Goal: Task Accomplishment & Management: Use online tool/utility

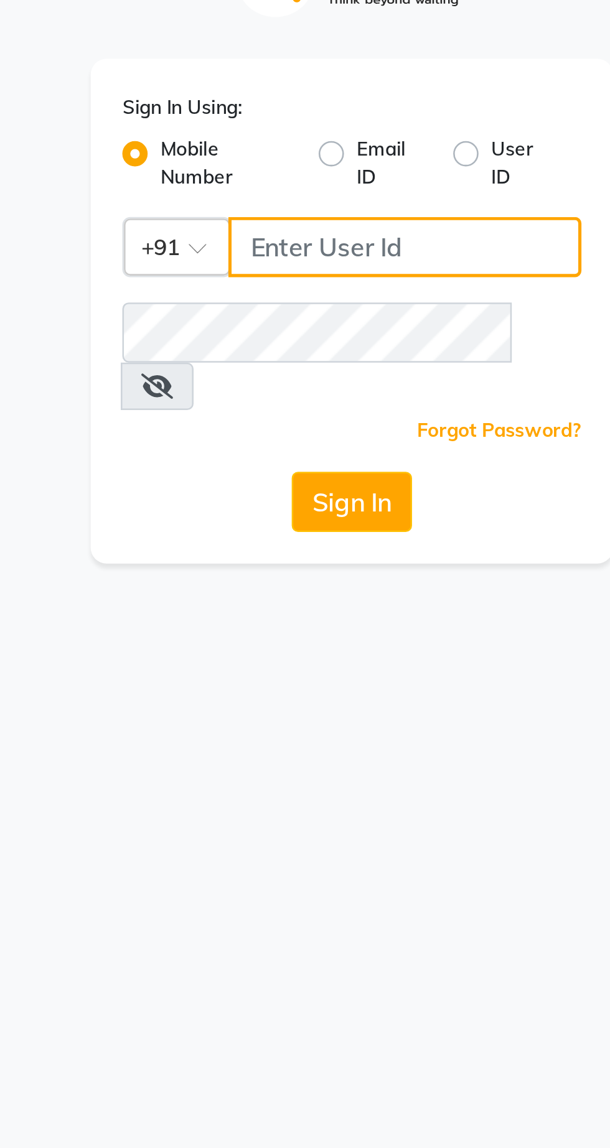
click at [306, 132] on input "Username" at bounding box center [325, 136] width 139 height 24
type input "9081347977"
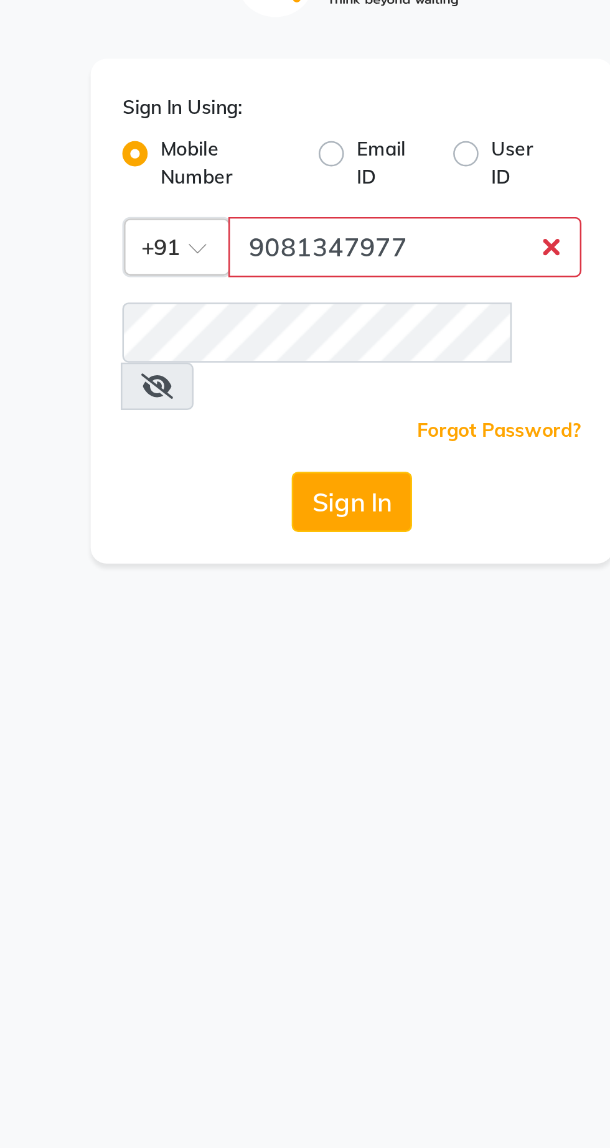
click at [281, 224] on button "Sign In" at bounding box center [304, 236] width 47 height 24
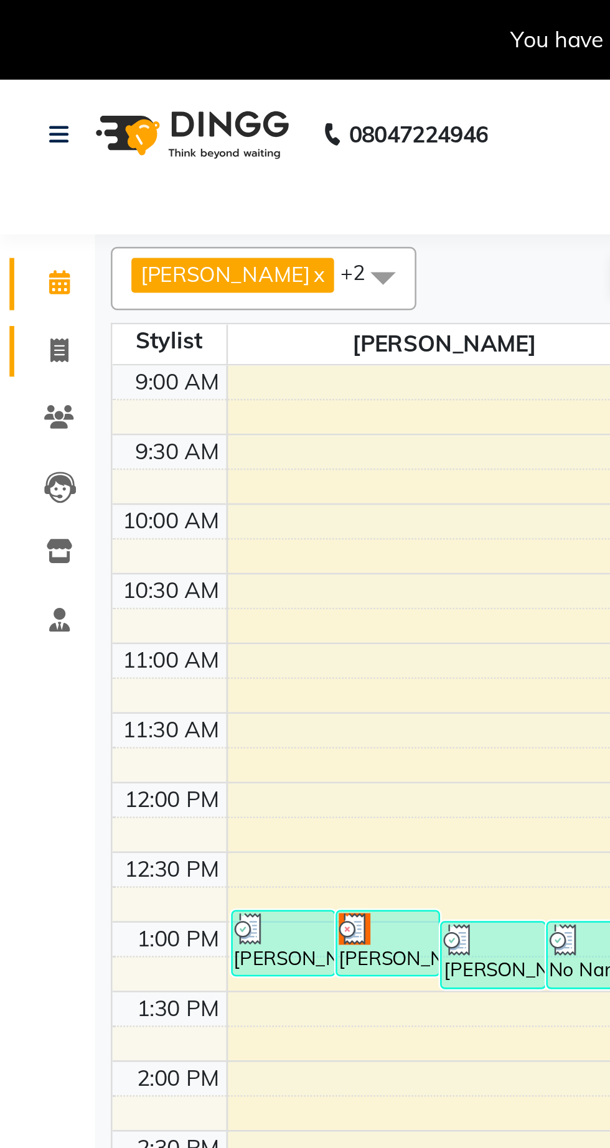
click at [26, 134] on icon at bounding box center [23, 137] width 7 height 9
select select "service"
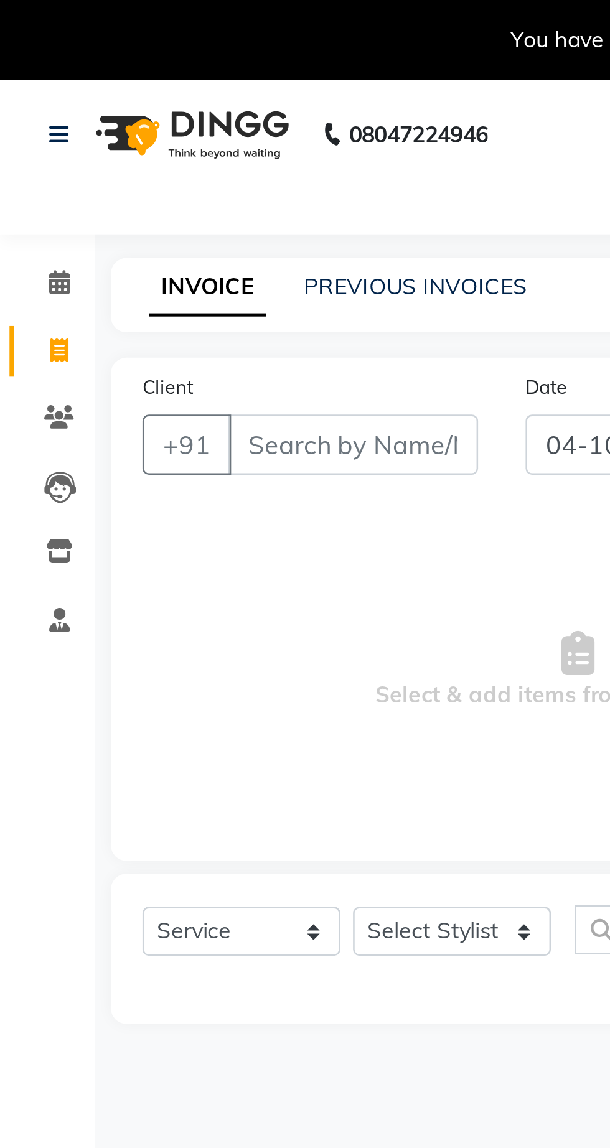
select select "7307"
type input "1448"
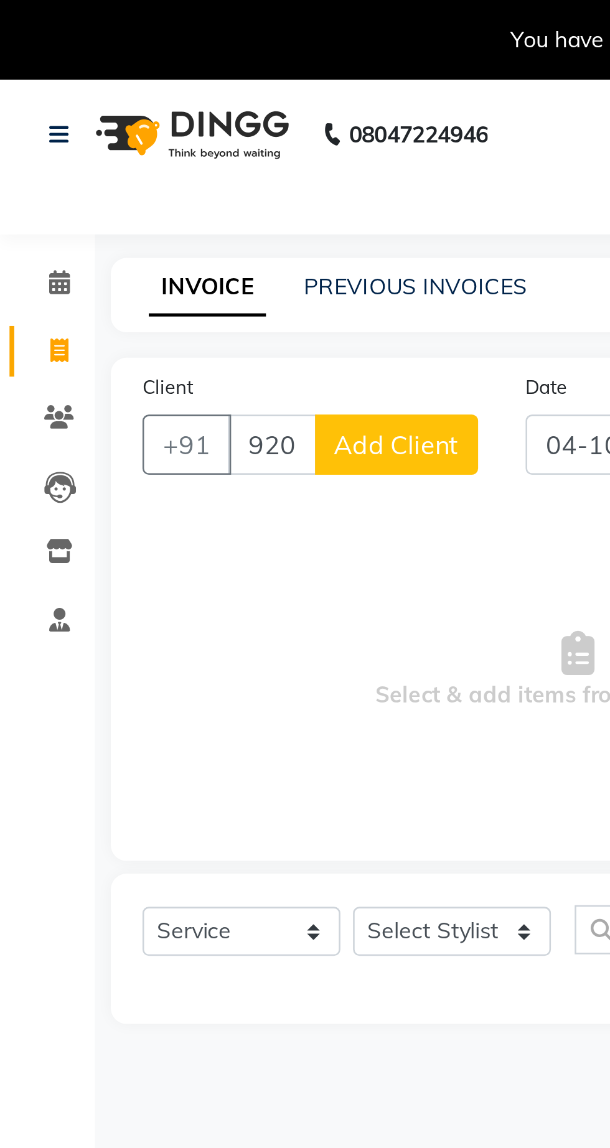
type input "9205005384"
click at [166, 166] on button "Add Client" at bounding box center [156, 175] width 64 height 24
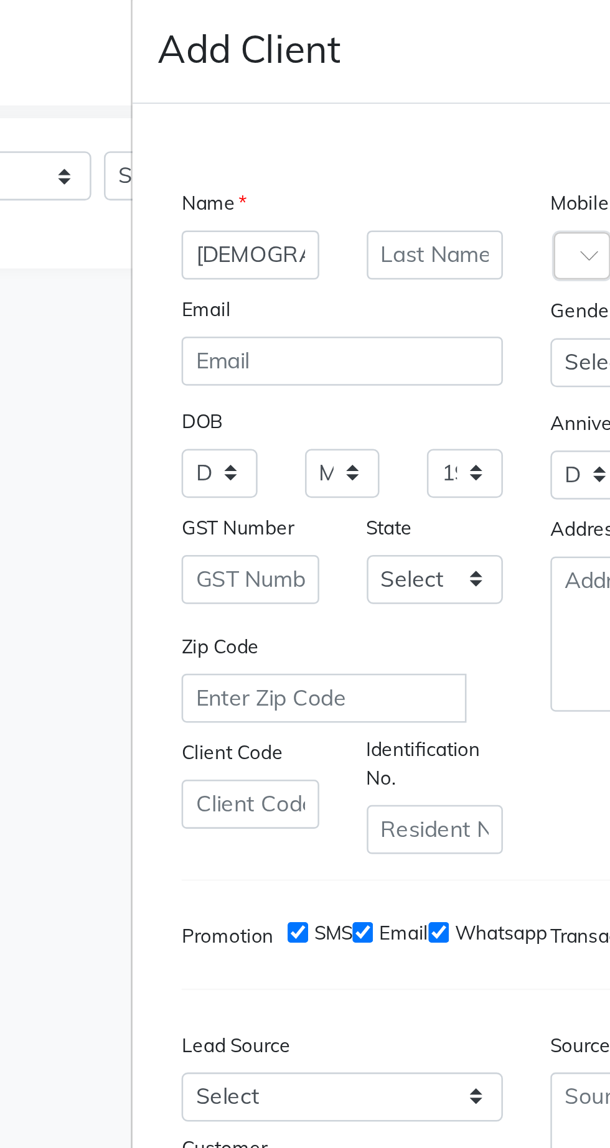
type input "Shivam"
click at [269, 407] on input "text" at bounding box center [269, 397] width 54 height 19
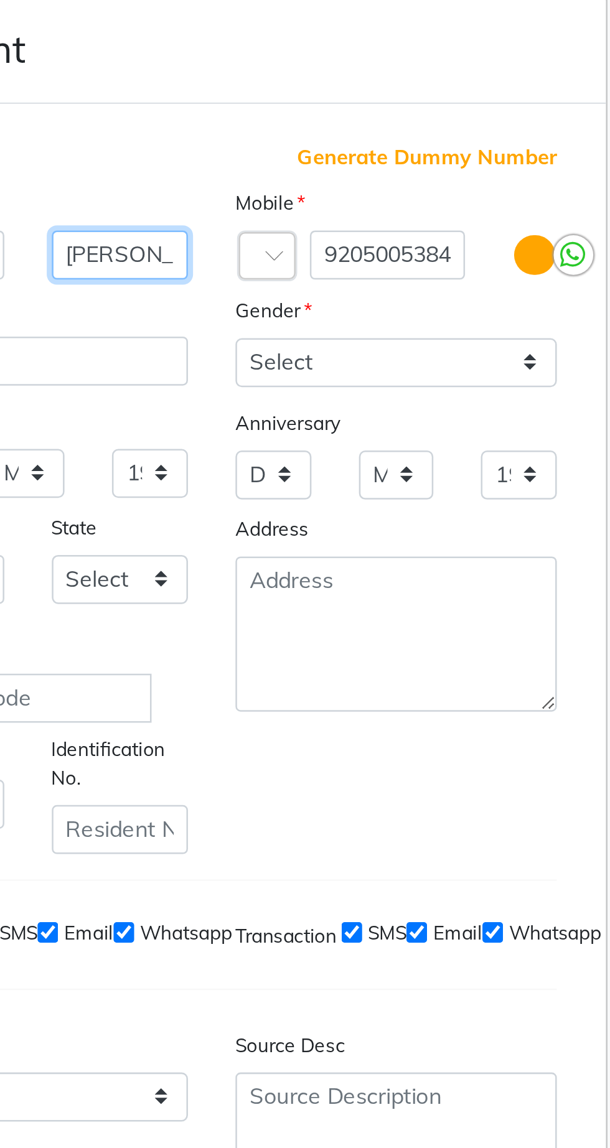
type input "Gupta"
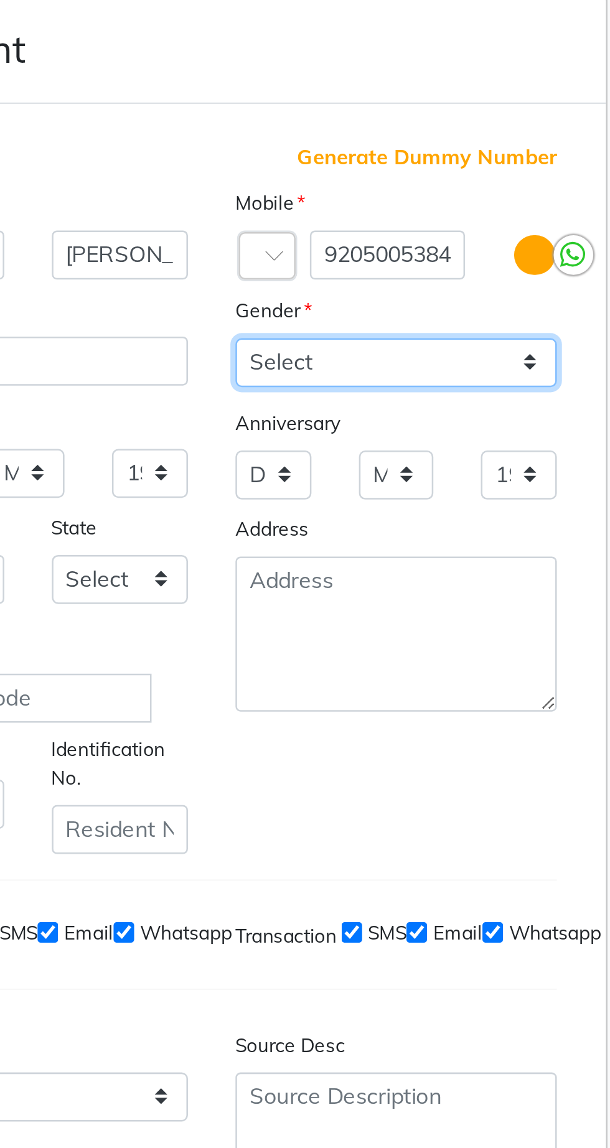
click at [401, 449] on select "Select Male Female Other Prefer Not To Say" at bounding box center [377, 439] width 126 height 19
click at [411, 449] on select "Select Male Female Other Prefer Not To Say" at bounding box center [377, 439] width 126 height 19
click at [427, 449] on select "Select Male Female Other Prefer Not To Say" at bounding box center [377, 439] width 126 height 19
select select "male"
click at [314, 449] on select "Select Male Female Other Prefer Not To Say" at bounding box center [377, 439] width 126 height 19
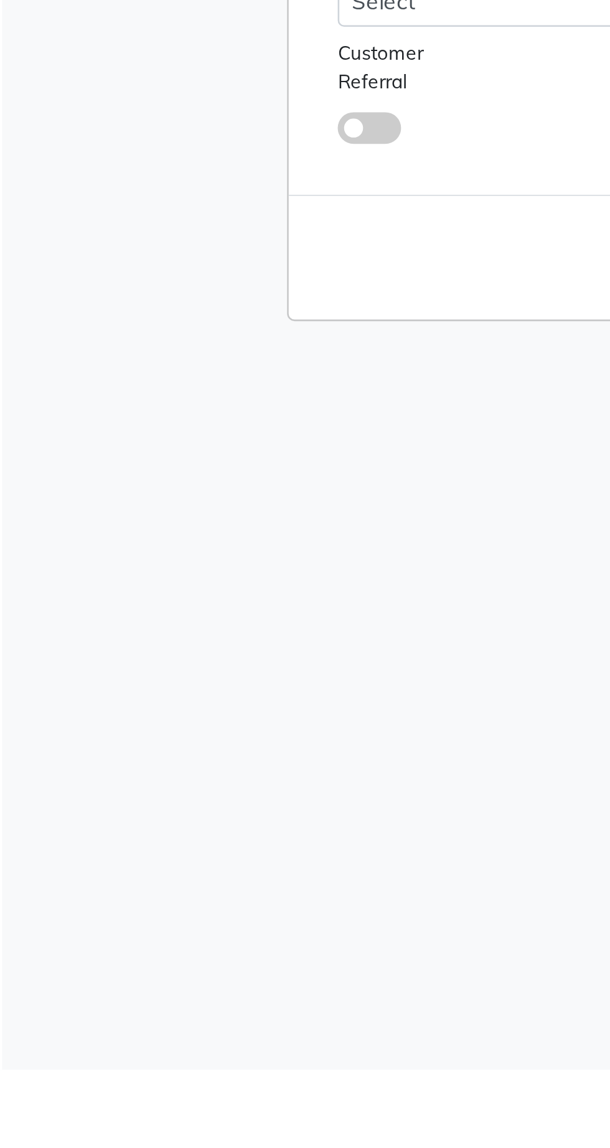
scroll to position [64, 0]
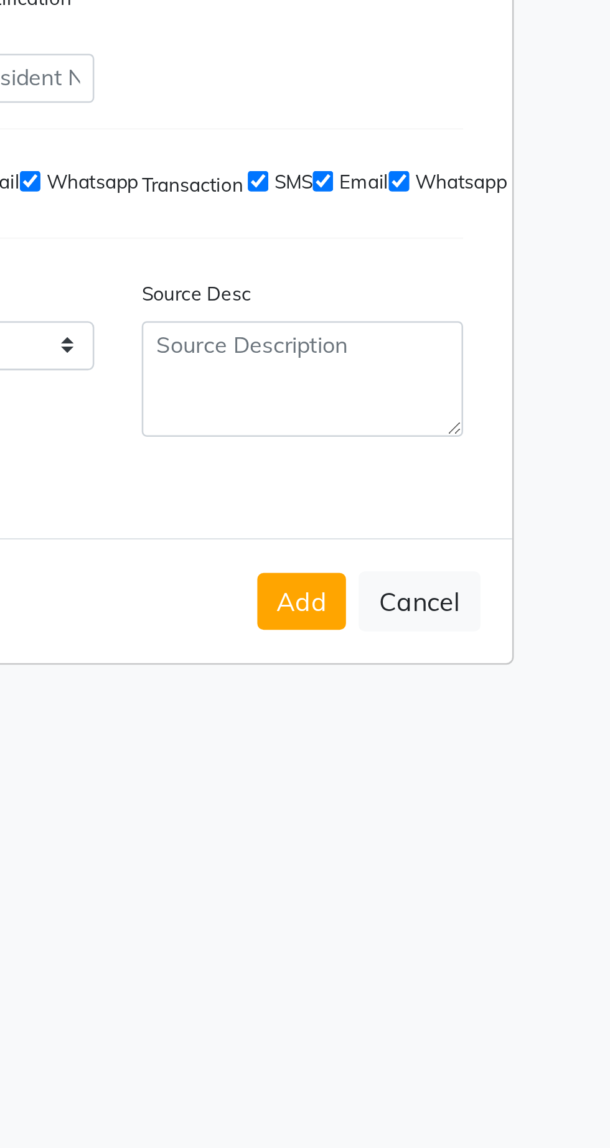
click at [378, 817] on button "Add" at bounding box center [377, 828] width 35 height 22
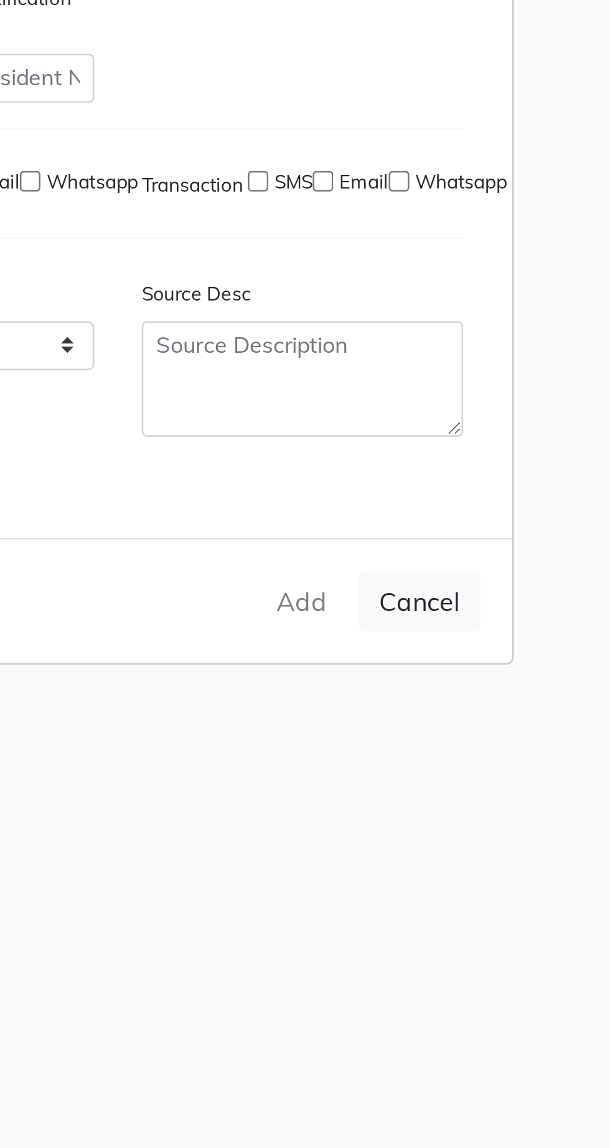
type input "92******84"
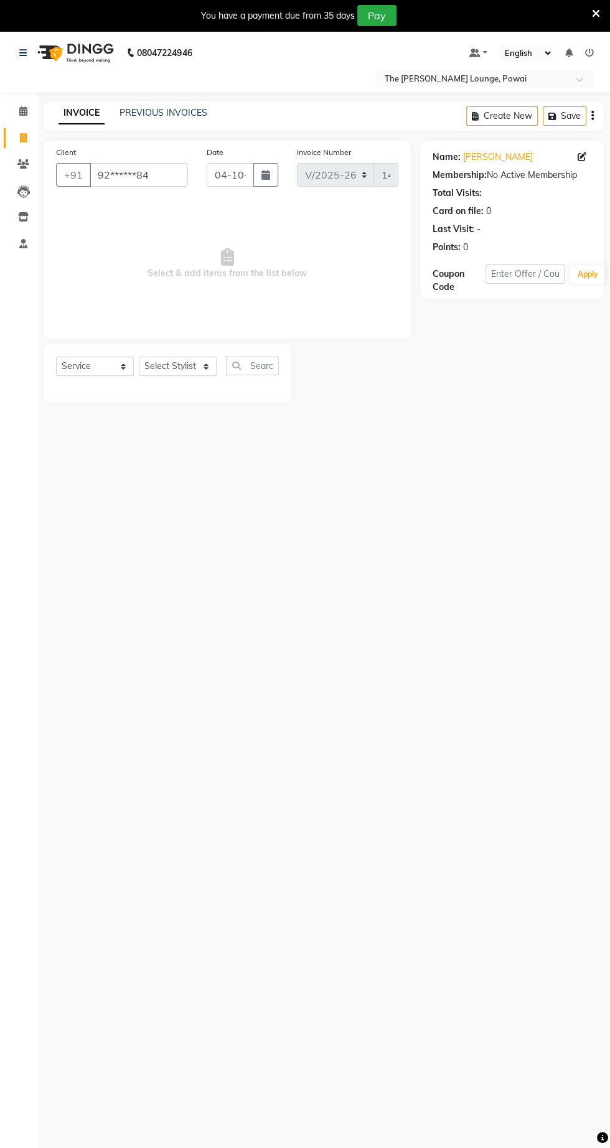
scroll to position [0, 0]
click at [175, 365] on select "Select Stylist Abhishek [PERSON_NAME] [PERSON_NAME] [PERSON_NAME] [PERSON_NAME]…" at bounding box center [178, 365] width 78 height 19
select select "62666"
click at [139, 356] on select "Select Stylist Abhishek [PERSON_NAME] [PERSON_NAME] [PERSON_NAME] [PERSON_NAME]…" at bounding box center [178, 365] width 78 height 19
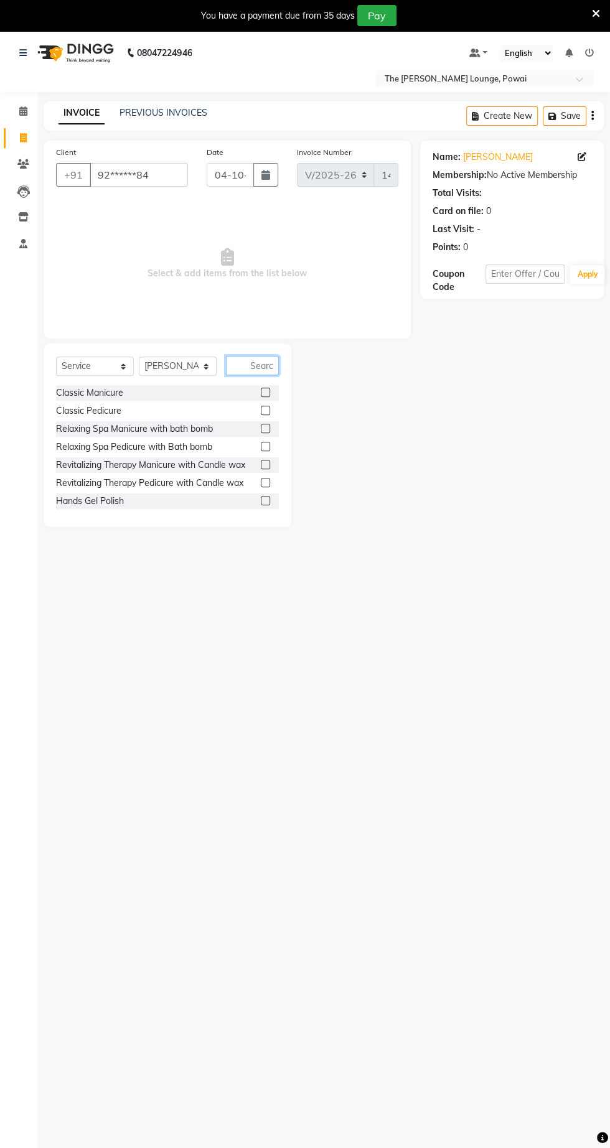
click at [256, 365] on input "text" at bounding box center [252, 365] width 53 height 19
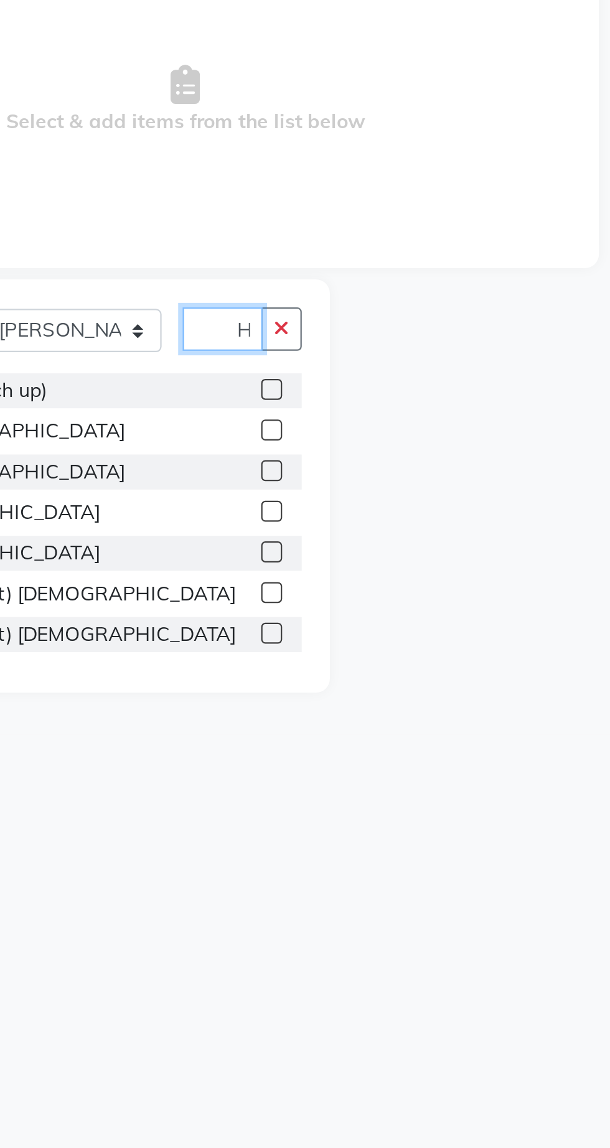
scroll to position [0, 10]
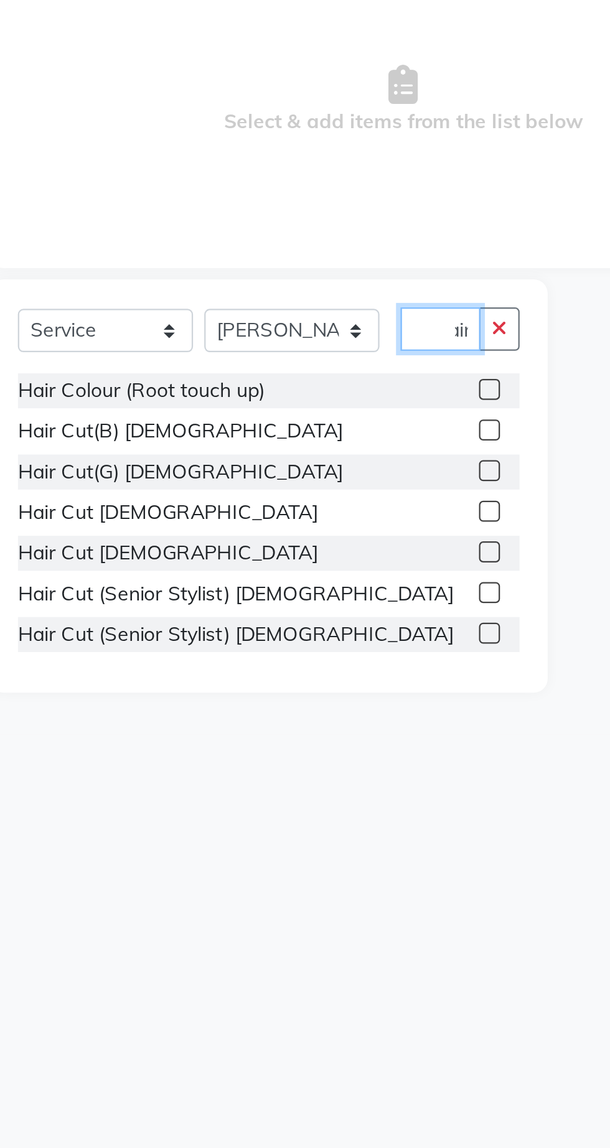
type input "Hair"
click at [264, 446] on label at bounding box center [265, 446] width 9 height 9
click at [264, 446] on input "checkbox" at bounding box center [265, 447] width 8 height 8
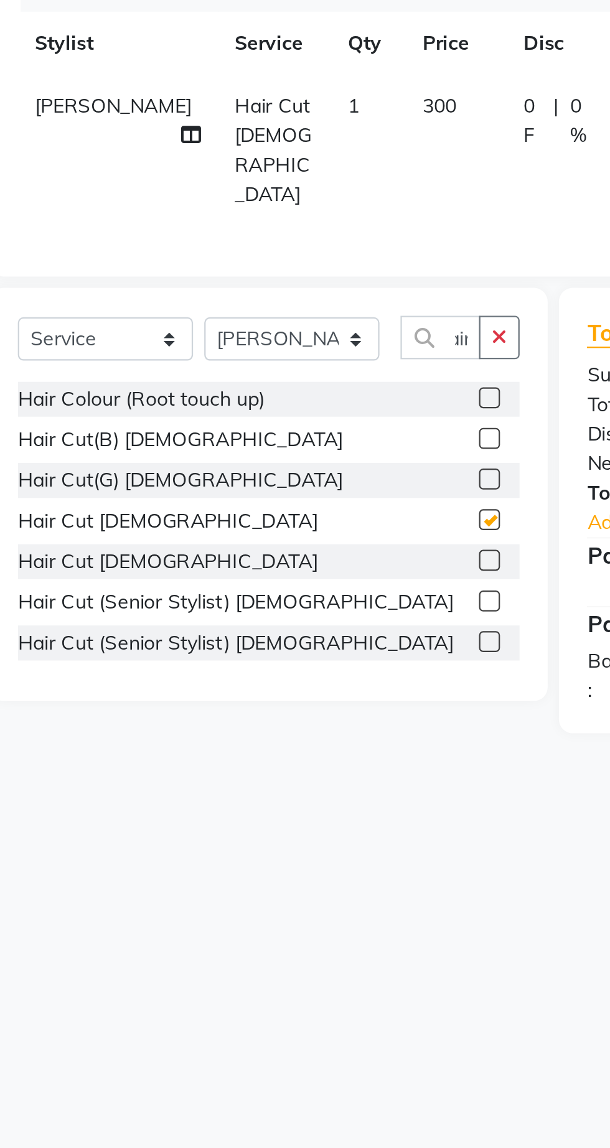
scroll to position [0, 0]
checkbox input "false"
click at [270, 365] on icon "button" at bounding box center [269, 369] width 7 height 9
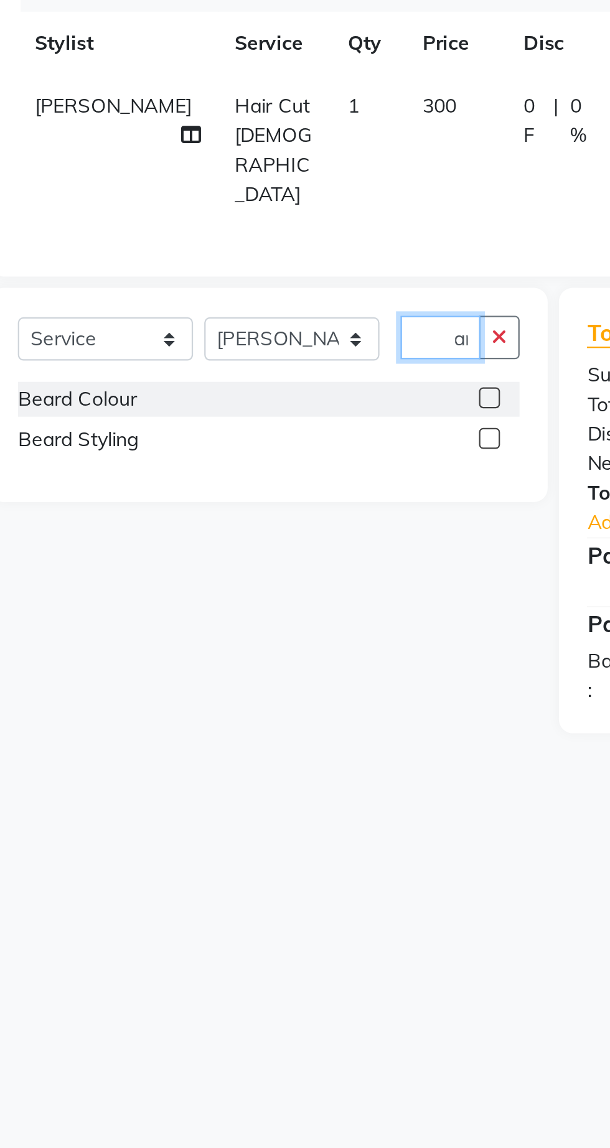
scroll to position [0, 17]
type input "Beard"
click at [264, 409] on label at bounding box center [265, 413] width 9 height 9
click at [264, 411] on input "checkbox" at bounding box center [265, 415] width 8 height 8
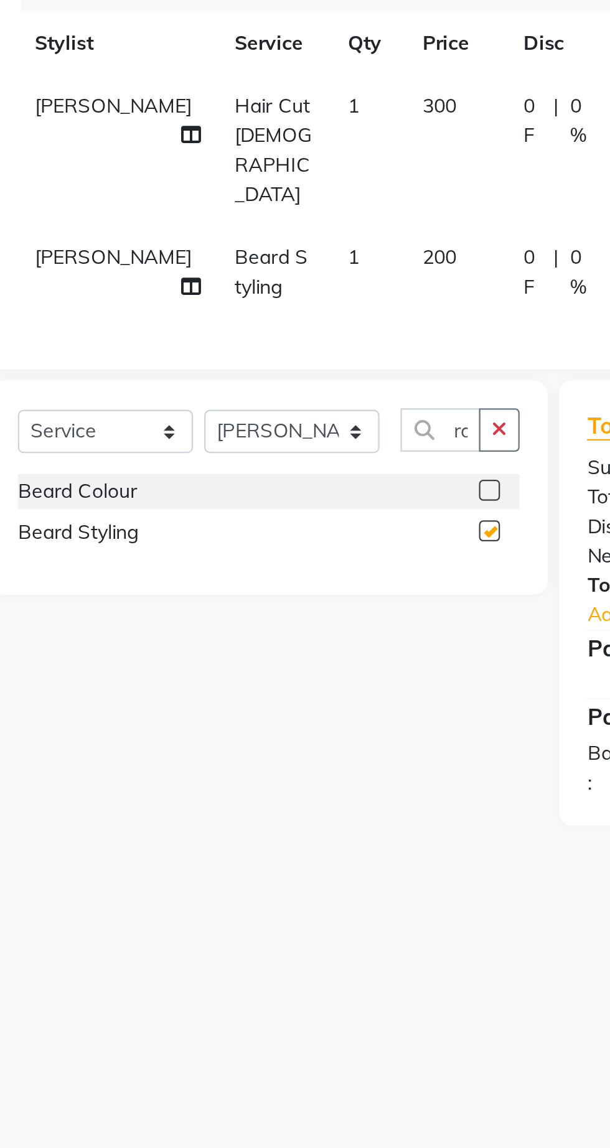
scroll to position [0, 0]
checkbox input "false"
click at [235, 320] on td "200" at bounding box center [250, 340] width 45 height 41
select select "62666"
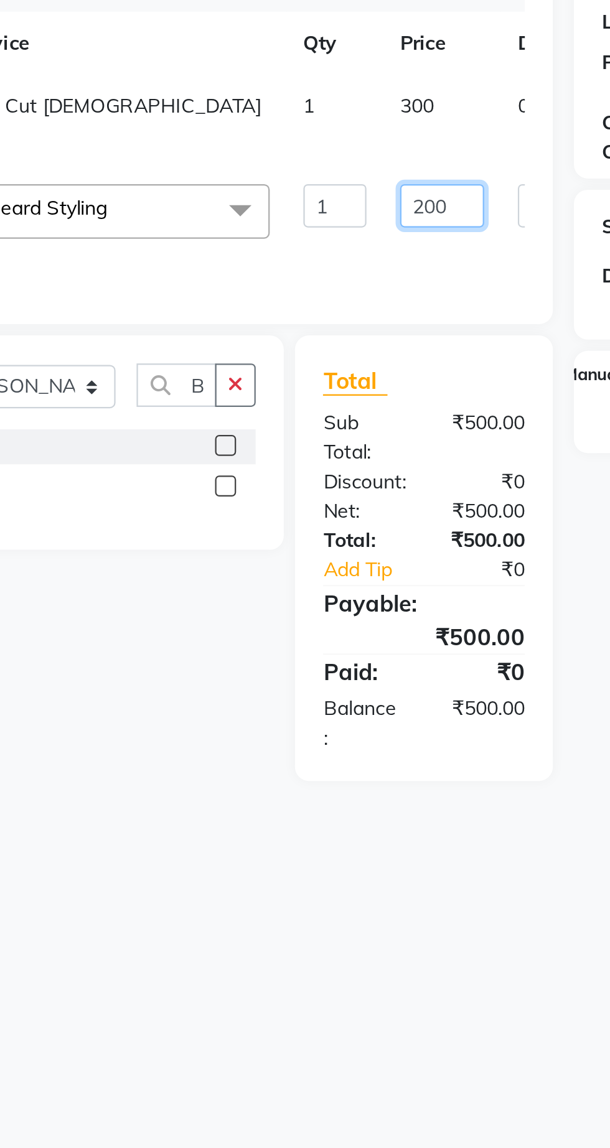
click at [343, 320] on input "200" at bounding box center [361, 310] width 37 height 19
type input "2"
type input "150"
click at [314, 271] on tr "Sameer Shaikh Hair Cut Male 1 300 0 F | 0 % 300" at bounding box center [317, 273] width 523 height 41
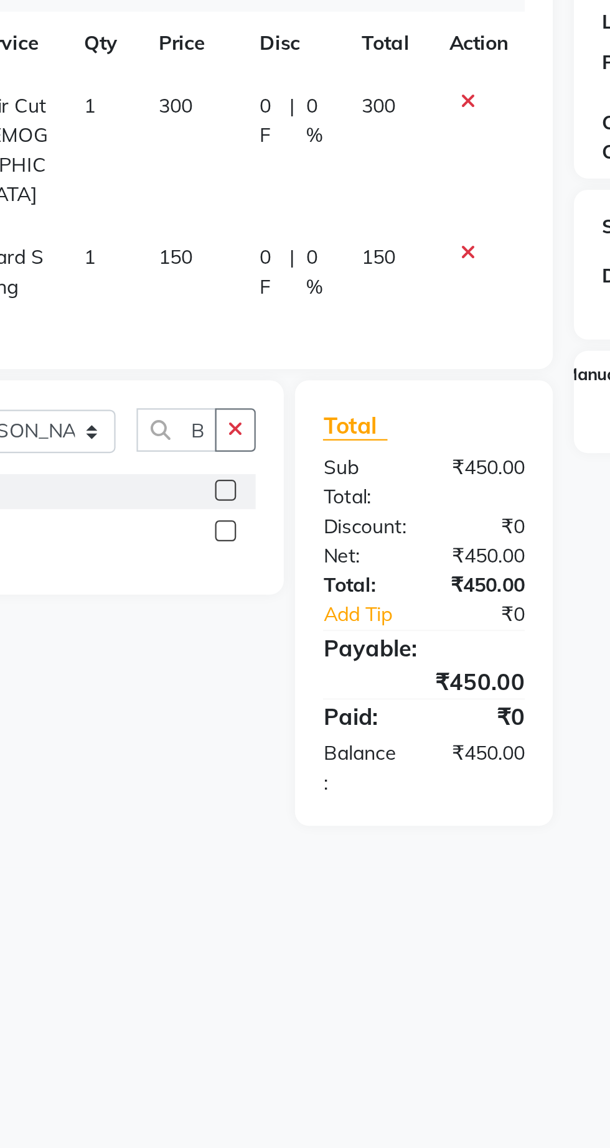
click at [241, 256] on td "300" at bounding box center [250, 286] width 45 height 67
select select "62666"
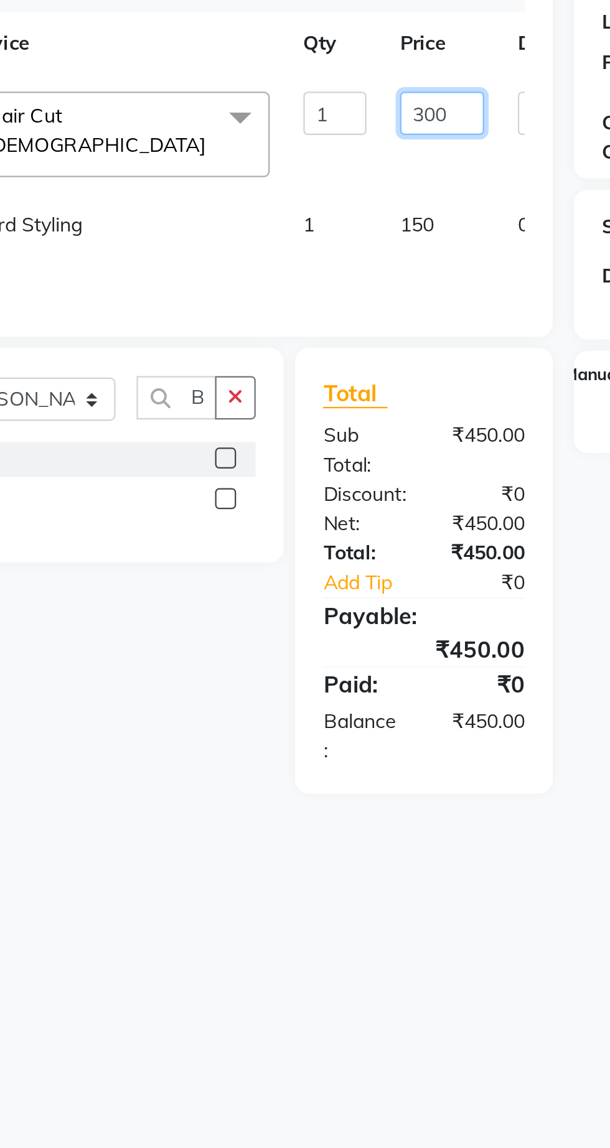
click at [343, 266] on input "300" at bounding box center [361, 269] width 37 height 19
type input "3"
type input "250"
click at [375, 349] on div "Client +91 92******84 Date 04-10-2025 Invoice Number V/2025 V/2025-26 1448 Serv…" at bounding box center [227, 255] width 367 height 228
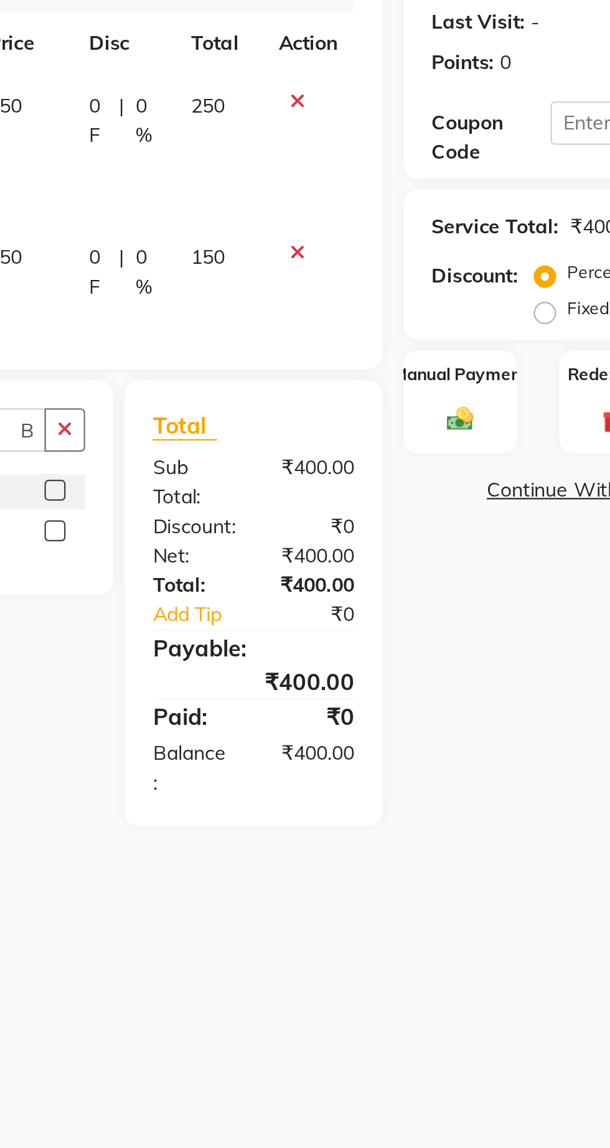
click at [445, 401] on img at bounding box center [444, 406] width 19 height 14
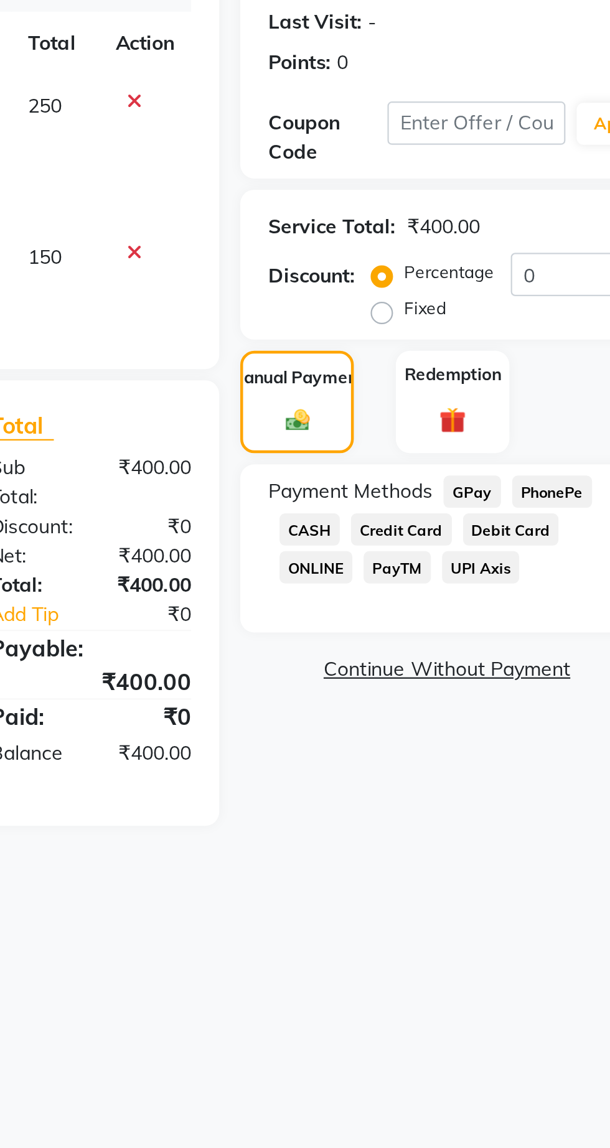
click at [524, 438] on span "GPay" at bounding box center [523, 438] width 26 height 14
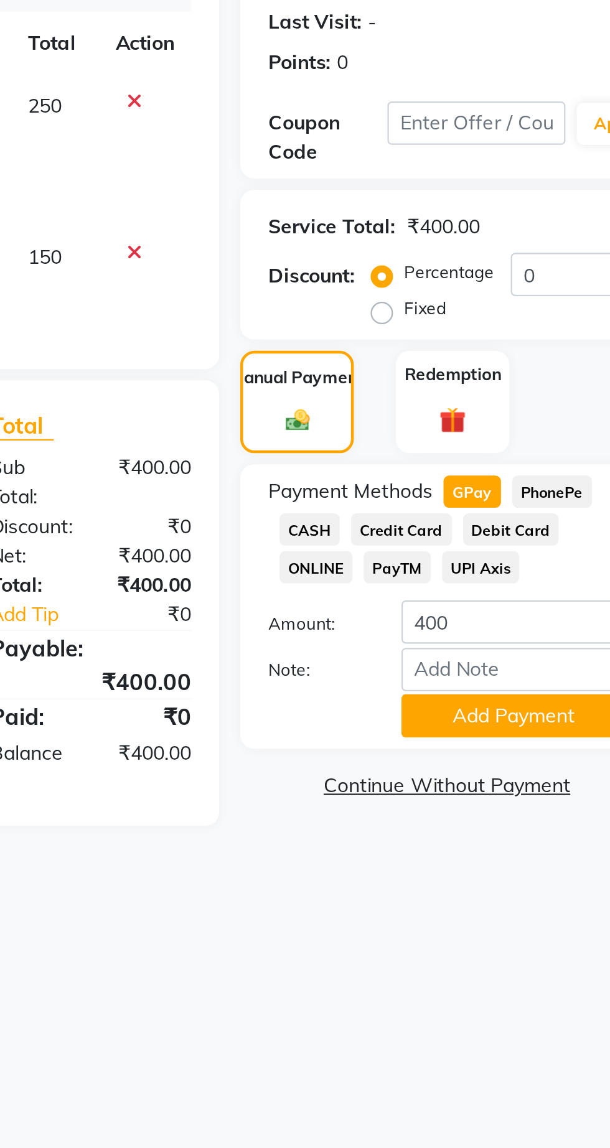
click at [531, 536] on button "Add Payment" at bounding box center [541, 537] width 100 height 19
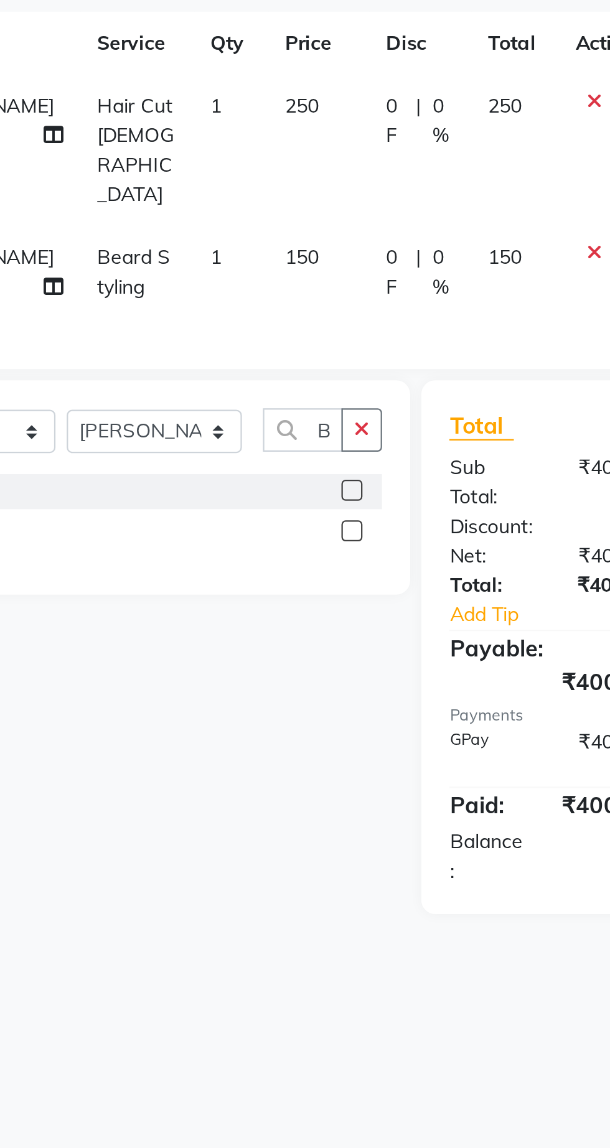
click at [264, 401] on button "button" at bounding box center [270, 410] width 18 height 19
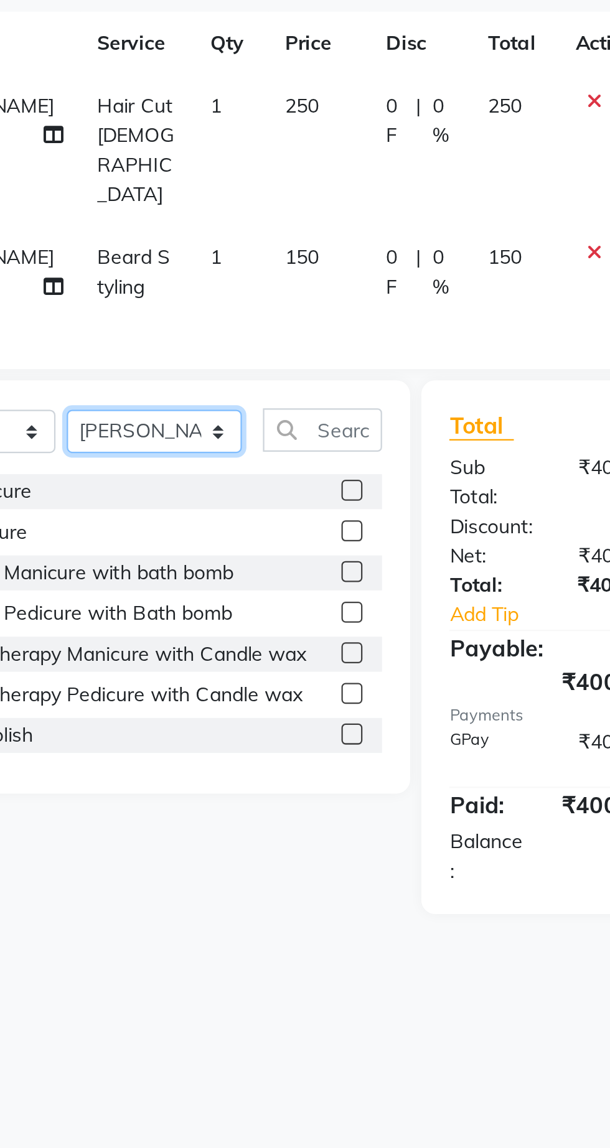
click at [198, 401] on select "Select Stylist Abhishek [PERSON_NAME] [PERSON_NAME] [PERSON_NAME] [PERSON_NAME]…" at bounding box center [178, 410] width 78 height 19
select select "62667"
click at [139, 401] on select "Select Stylist Abhishek [PERSON_NAME] [PERSON_NAME] [PERSON_NAME] [PERSON_NAME]…" at bounding box center [178, 410] width 78 height 19
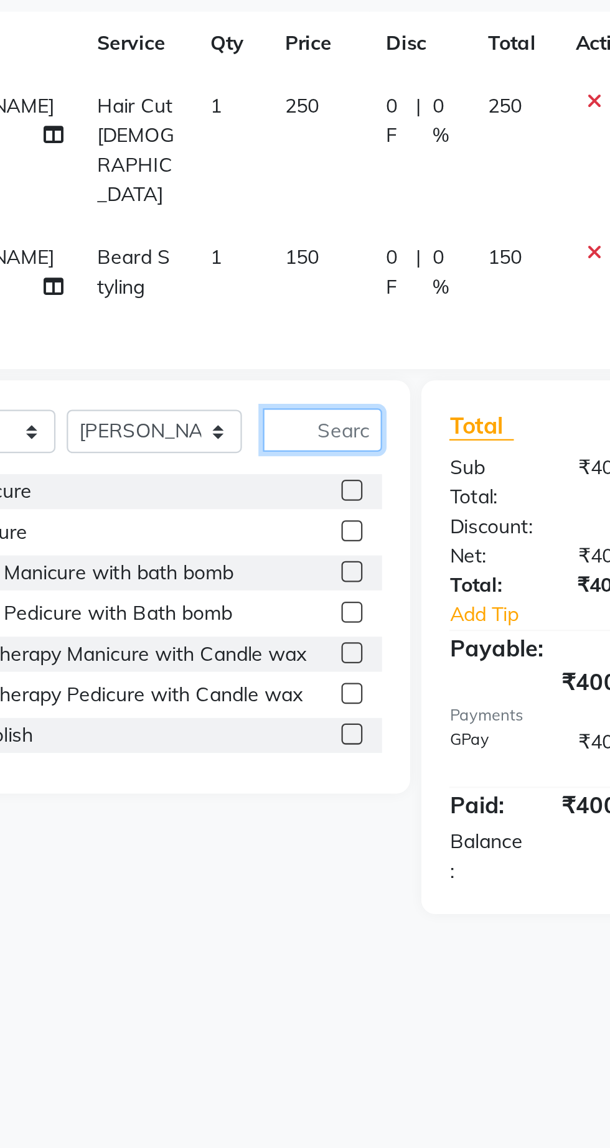
click at [260, 401] on input "text" at bounding box center [252, 410] width 53 height 19
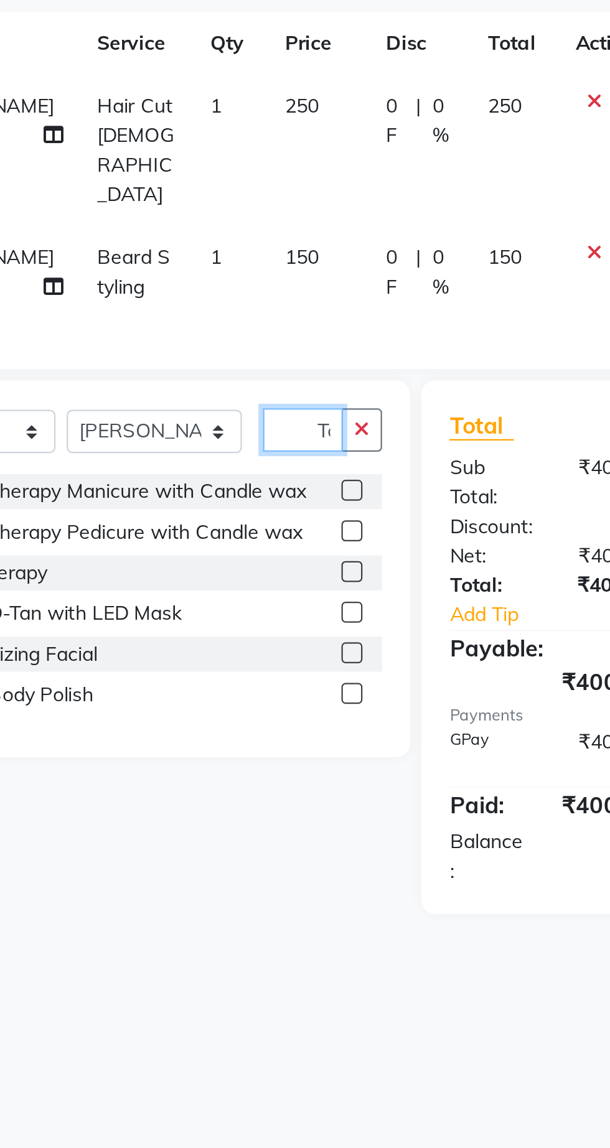
scroll to position [0, 7]
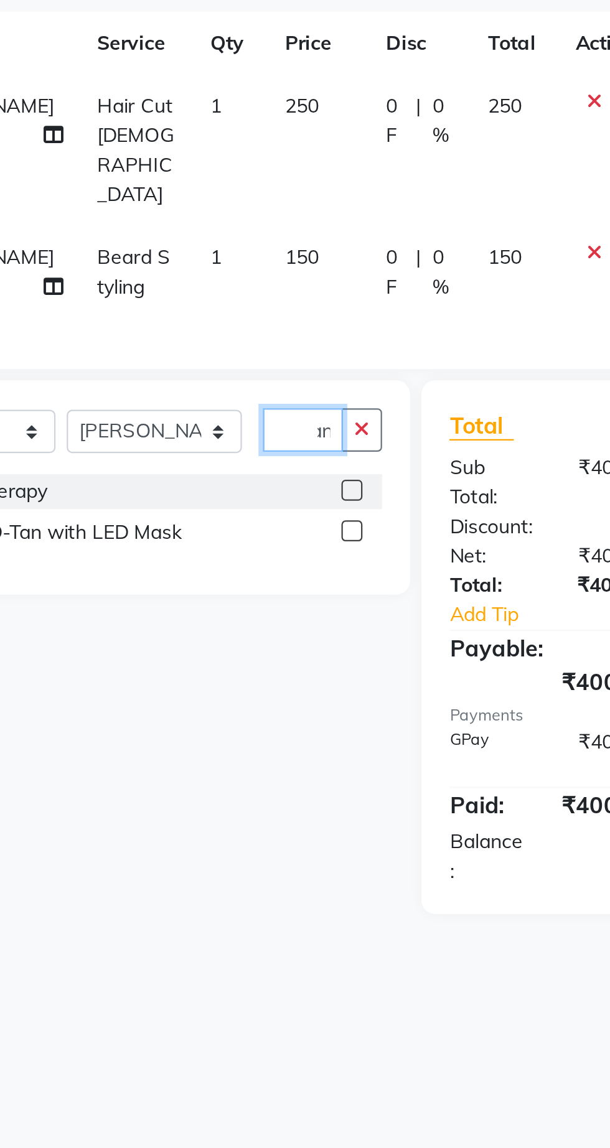
type input "Tan"
click at [264, 432] on label at bounding box center [265, 436] width 9 height 9
click at [264, 434] on input "checkbox" at bounding box center [265, 438] width 8 height 8
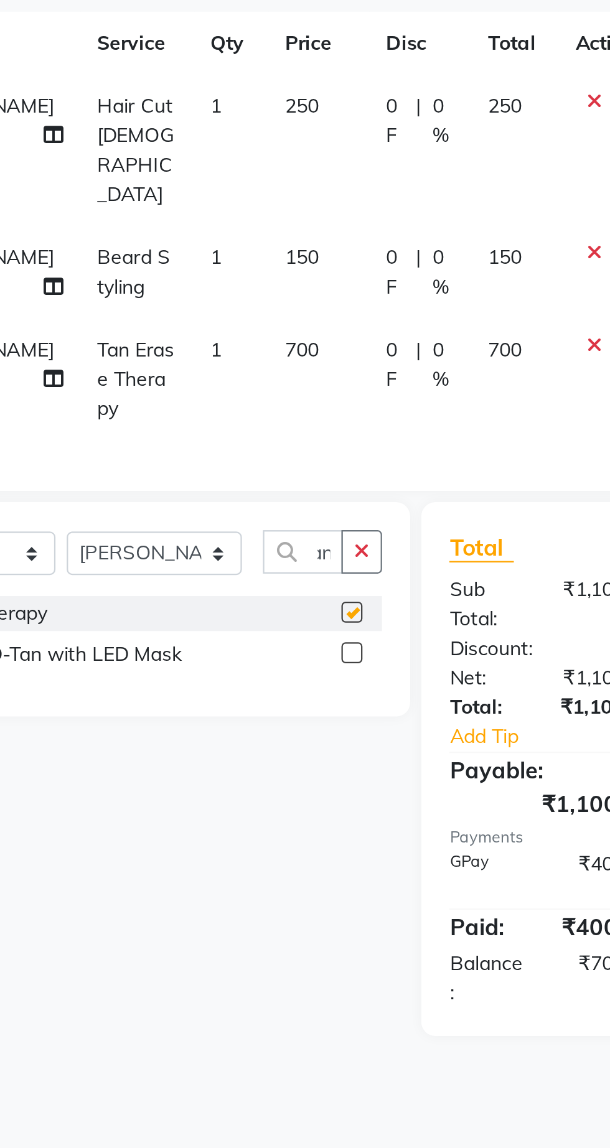
checkbox input "false"
click at [236, 369] on span "700" at bounding box center [243, 374] width 15 height 11
select select "62667"
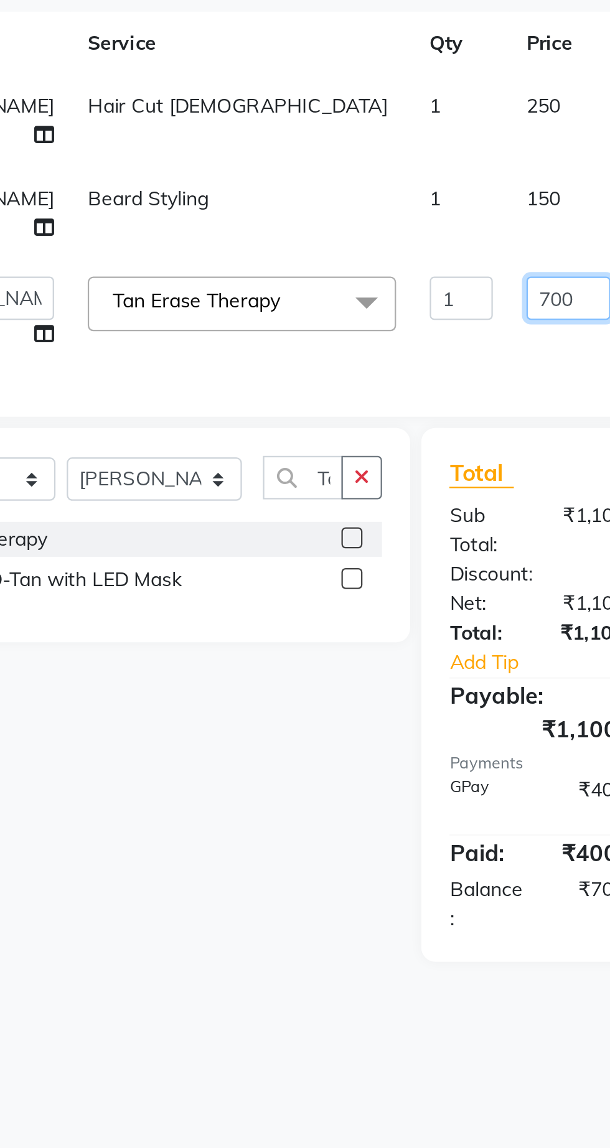
click at [343, 361] on input "700" at bounding box center [361, 351] width 37 height 19
type input "7"
type input "500"
click at [339, 398] on div "Client +91 92******84 Date 04-10-2025 Invoice Number V/2025 V/2025-26 1448 Serv…" at bounding box center [227, 394] width 386 height 506
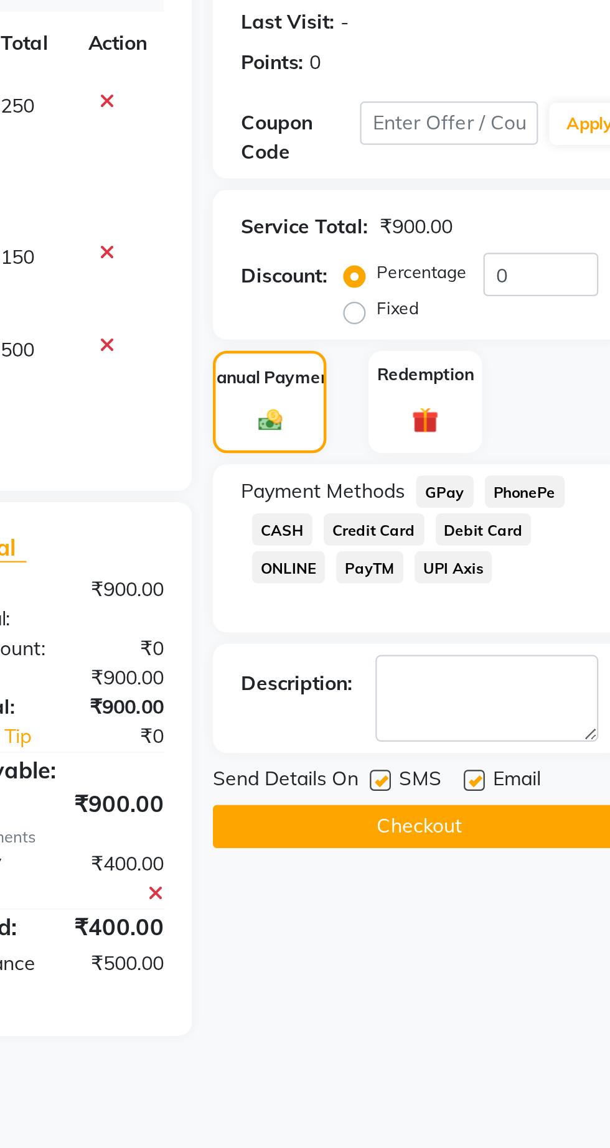
click at [525, 440] on span "GPay" at bounding box center [523, 438] width 26 height 14
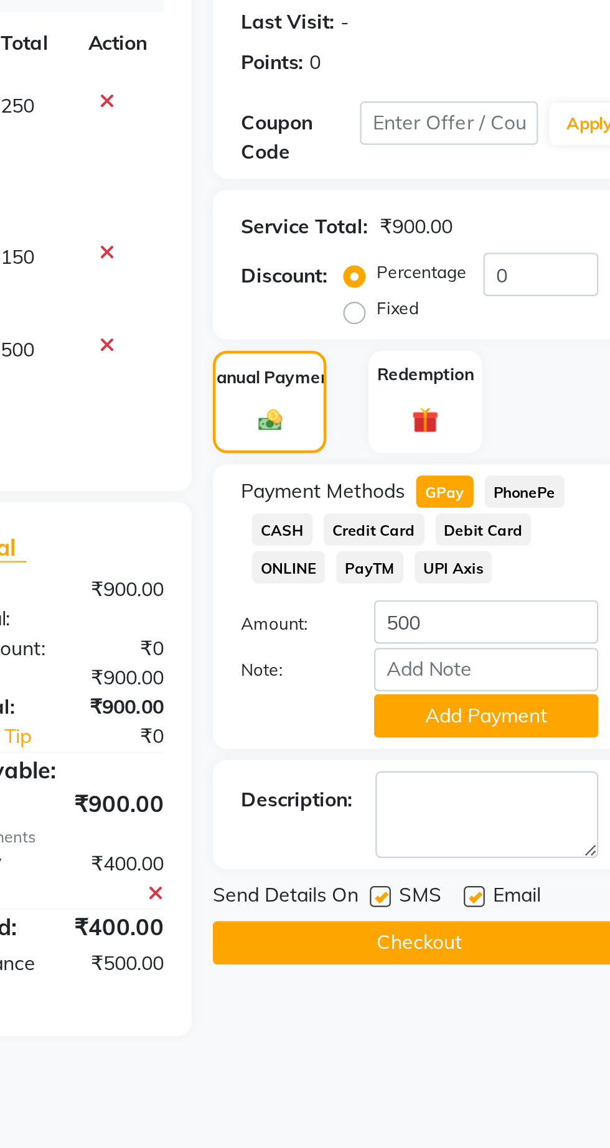
click at [536, 542] on button "Add Payment" at bounding box center [541, 537] width 100 height 19
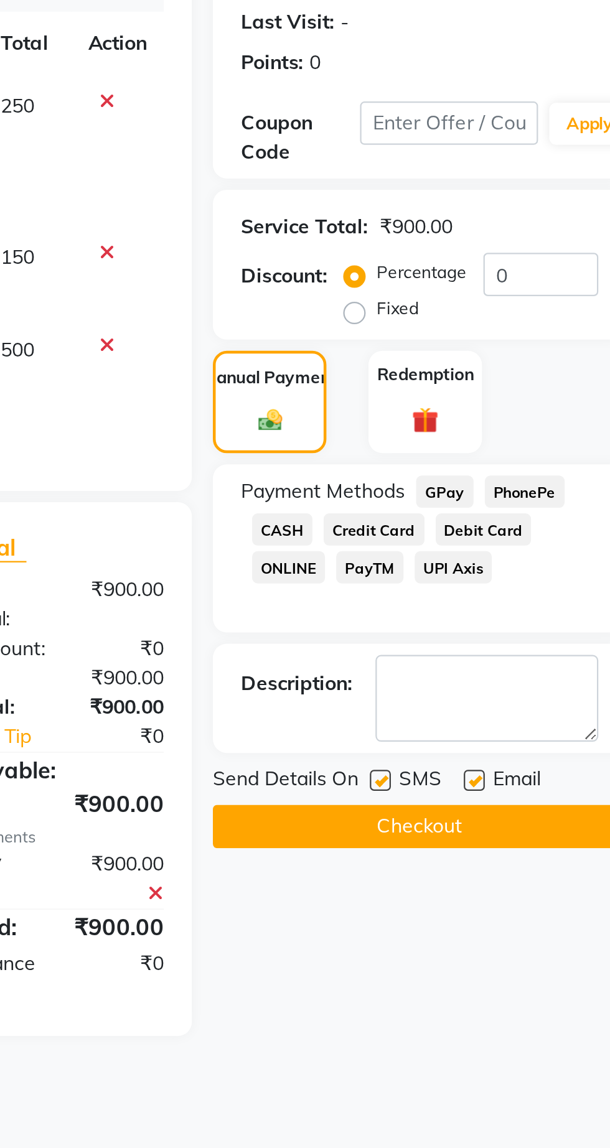
click at [533, 581] on button "Checkout" at bounding box center [512, 586] width 184 height 19
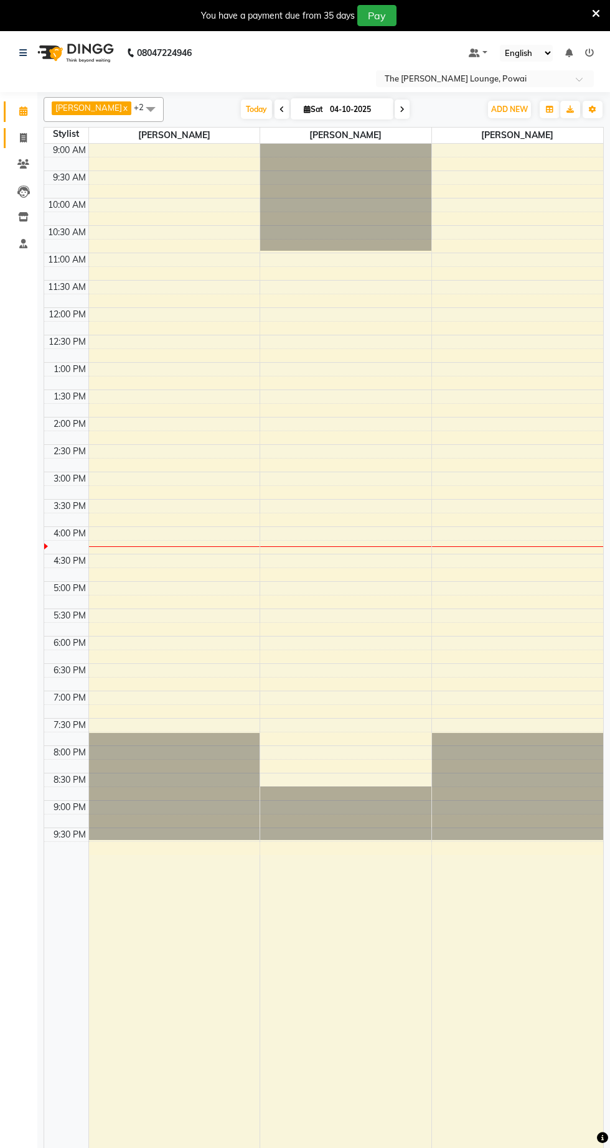
click at [11, 137] on link "Invoice" at bounding box center [19, 138] width 30 height 21
click at [23, 137] on icon at bounding box center [23, 137] width 7 height 9
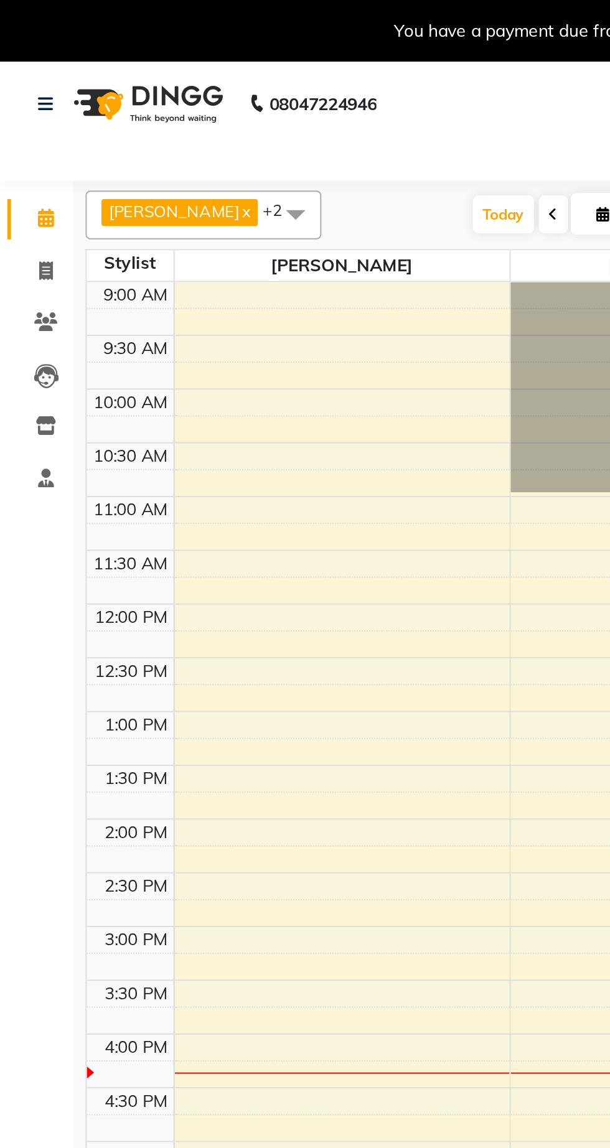
select select "service"
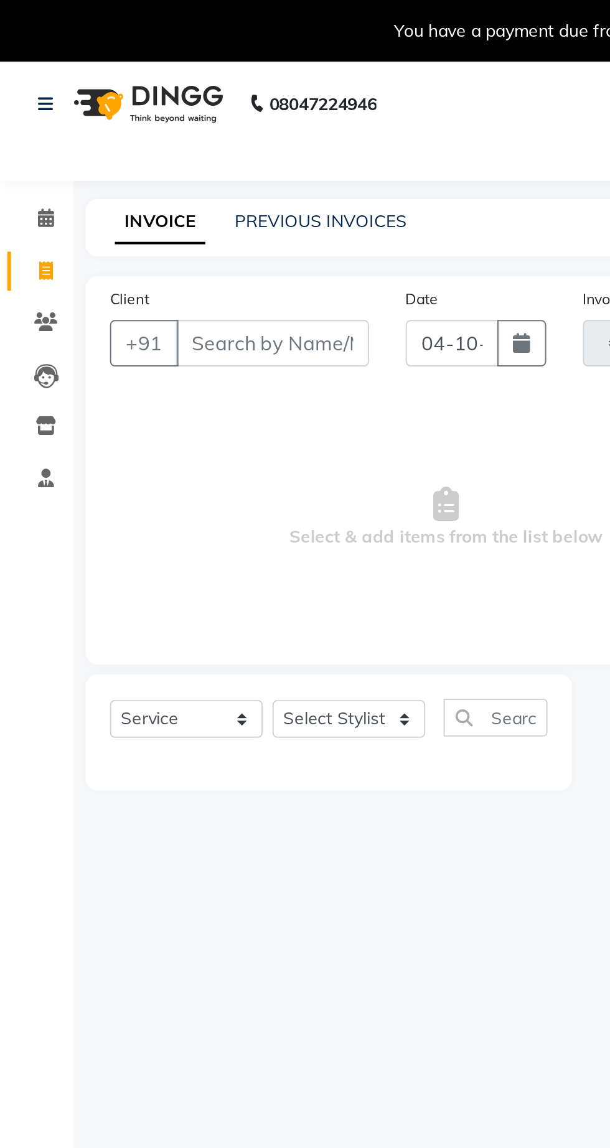
type input "m"
select select "7307"
type input "1449"
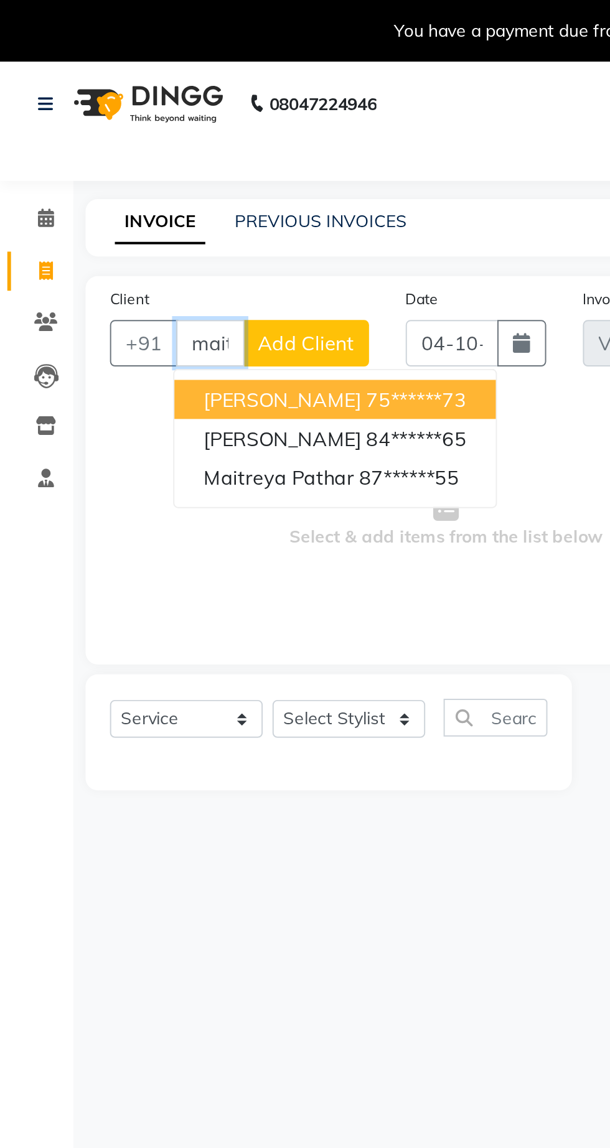
click at [218, 241] on ngb-highlight "87******55" at bounding box center [208, 243] width 51 height 12
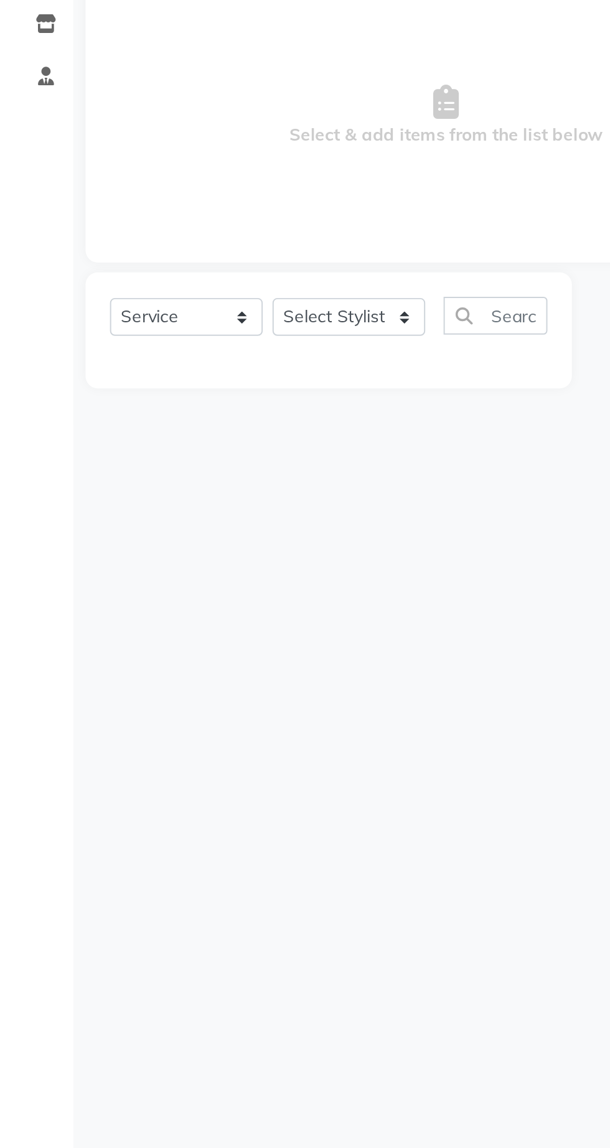
type input "87******55"
click at [183, 360] on select "Select Stylist Abhishek [PERSON_NAME] [PERSON_NAME] [PERSON_NAME] [PERSON_NAME]…" at bounding box center [178, 365] width 78 height 19
select select "62666"
click at [139, 356] on select "Select Stylist Abhishek [PERSON_NAME] [PERSON_NAME] [PERSON_NAME] [PERSON_NAME]…" at bounding box center [178, 365] width 78 height 19
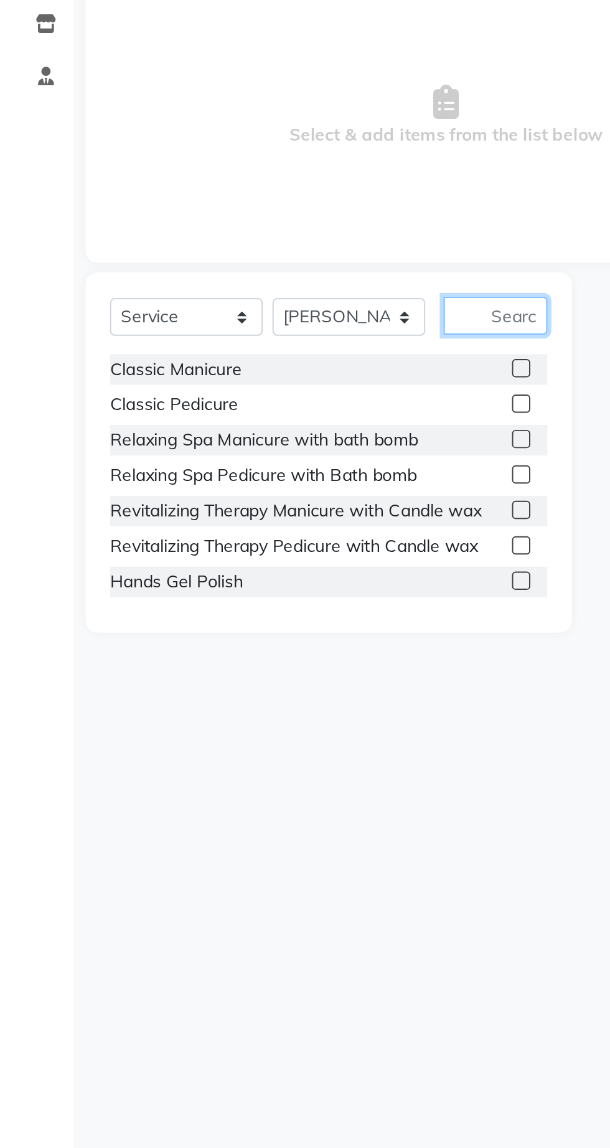
click at [270, 365] on input "text" at bounding box center [252, 365] width 53 height 19
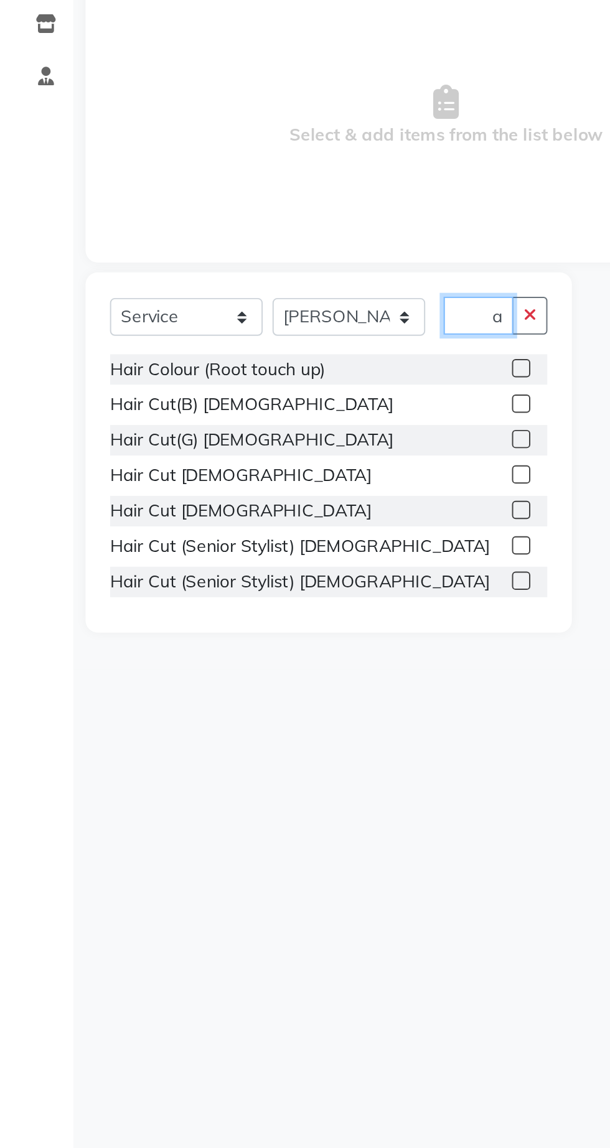
scroll to position [0, 9]
type input "Hair"
click at [264, 446] on label at bounding box center [265, 446] width 9 height 9
click at [264, 446] on input "checkbox" at bounding box center [265, 447] width 8 height 8
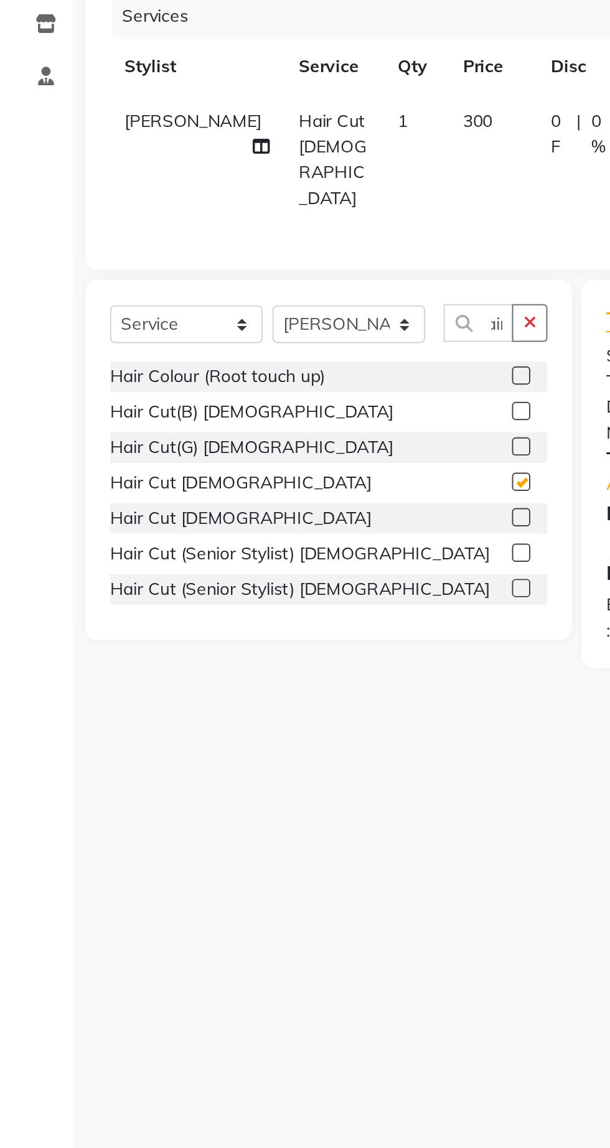
scroll to position [0, 0]
checkbox input "false"
click at [228, 260] on td "300" at bounding box center [250, 286] width 45 height 67
select select "62666"
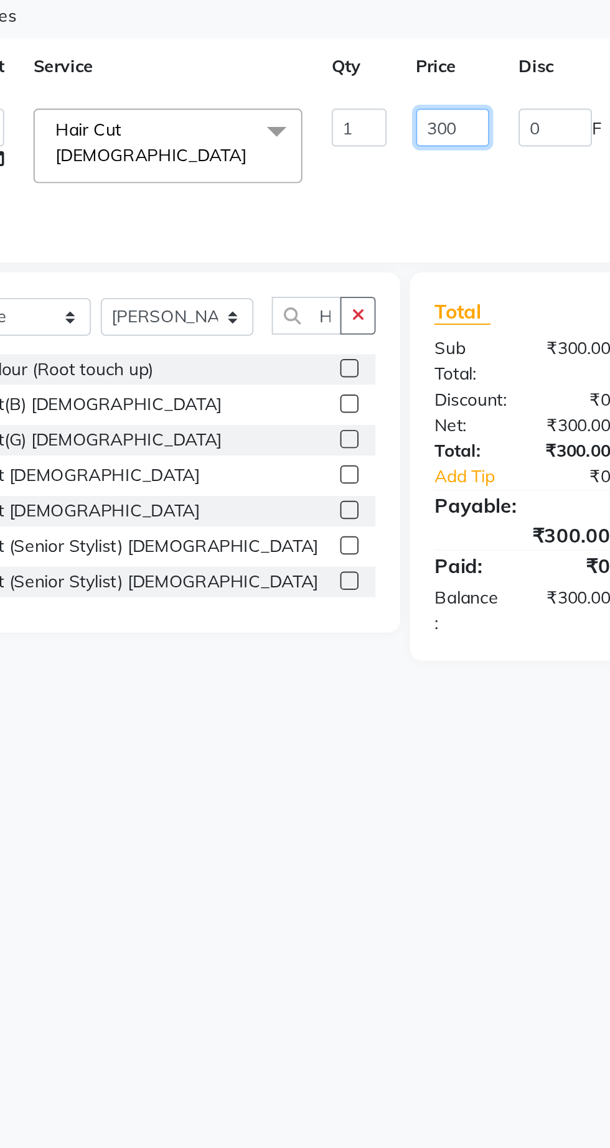
click at [325, 264] on input "300" at bounding box center [317, 269] width 37 height 19
type input "3"
type input "250"
click at [361, 291] on tr "Abhishek [PERSON_NAME] [PERSON_NAME] [PERSON_NAME] [PERSON_NAME] [PERSON_NAME] …" at bounding box center [296, 279] width 480 height 53
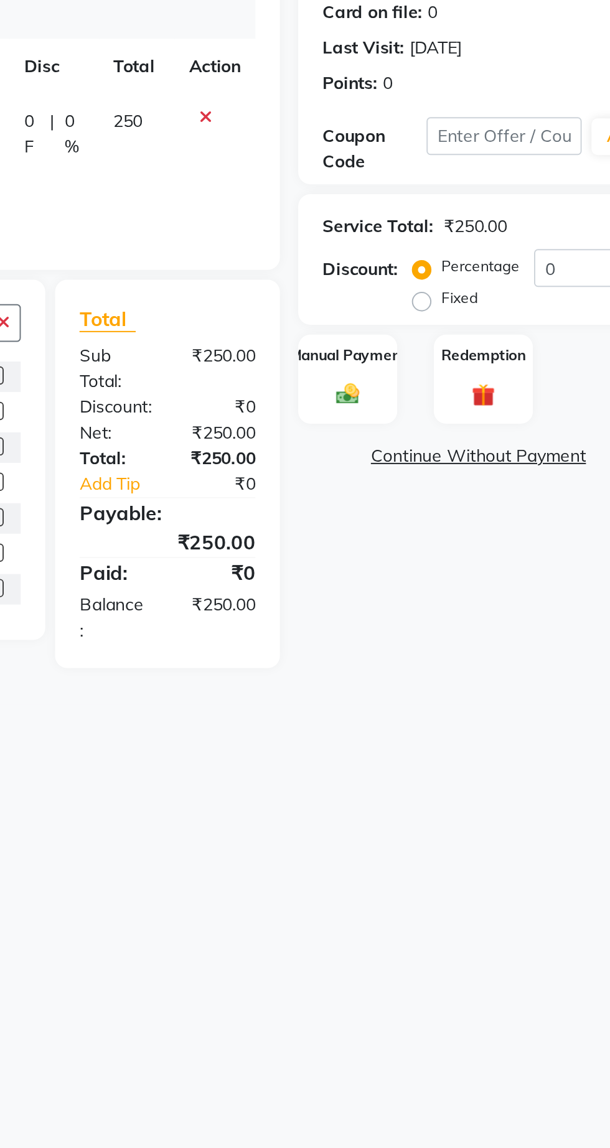
click at [459, 396] on div "Manual Payment" at bounding box center [445, 398] width 50 height 46
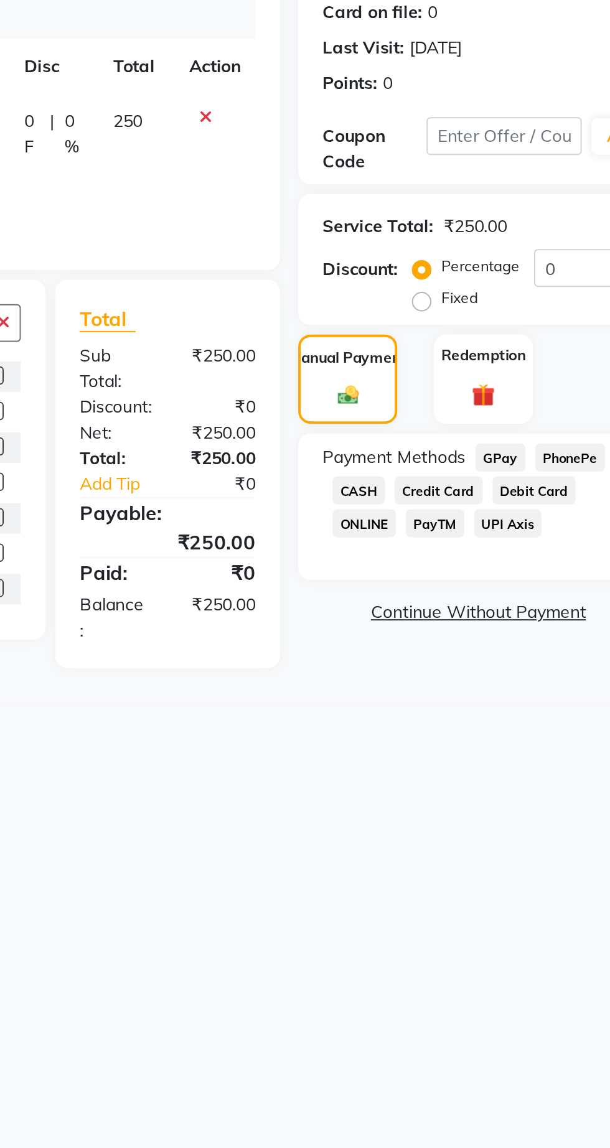
click at [518, 434] on span "GPay" at bounding box center [523, 438] width 26 height 14
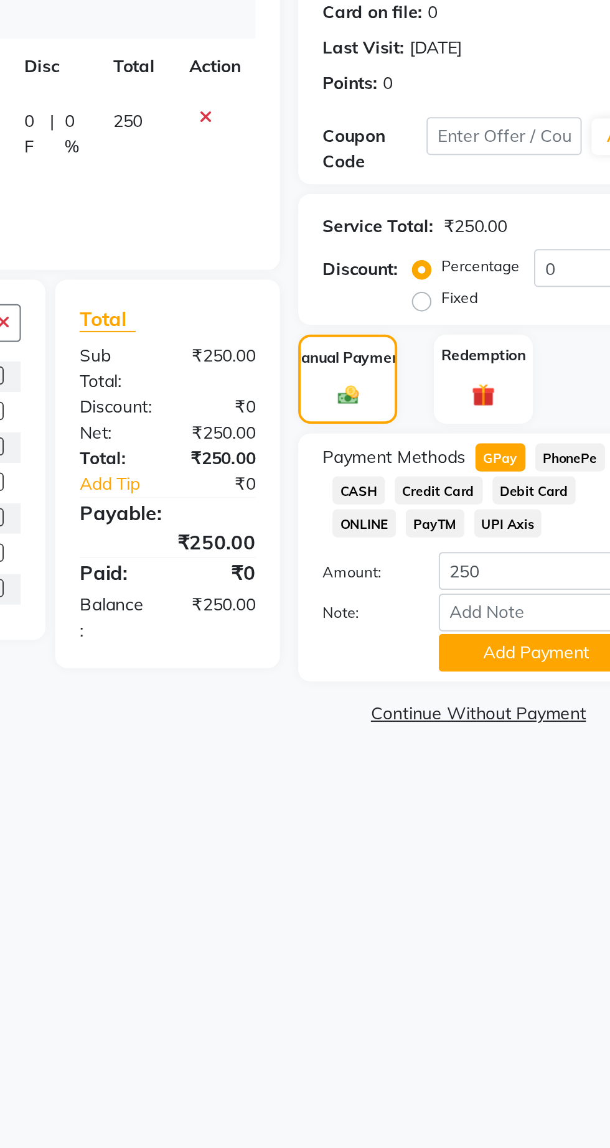
click at [542, 537] on button "Add Payment" at bounding box center [541, 537] width 100 height 19
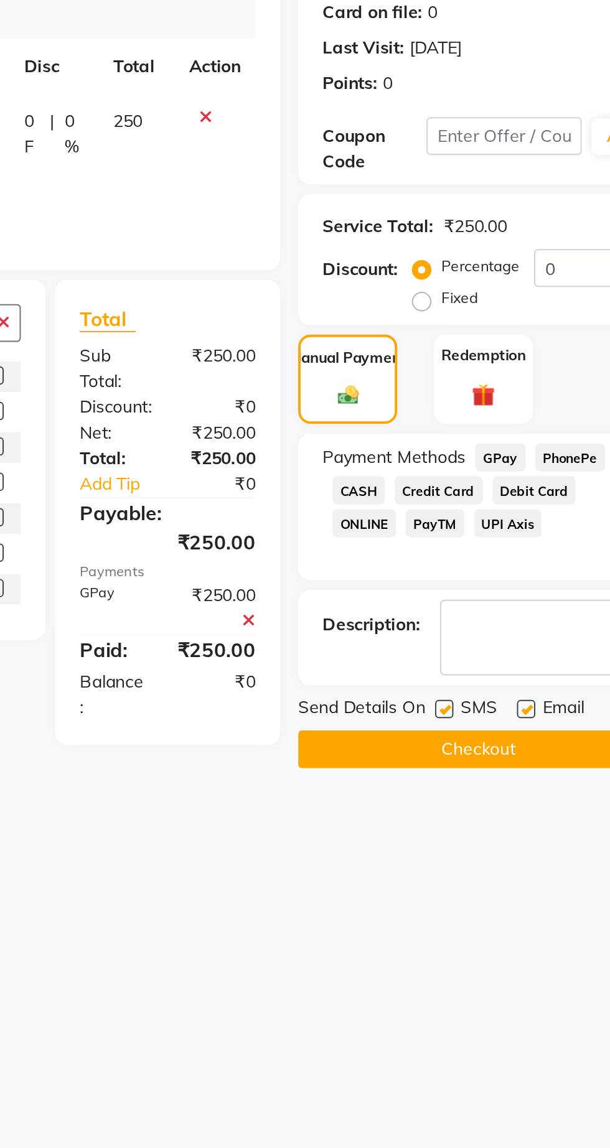
click at [518, 589] on button "Checkout" at bounding box center [512, 586] width 184 height 19
